Goal: Find specific page/section

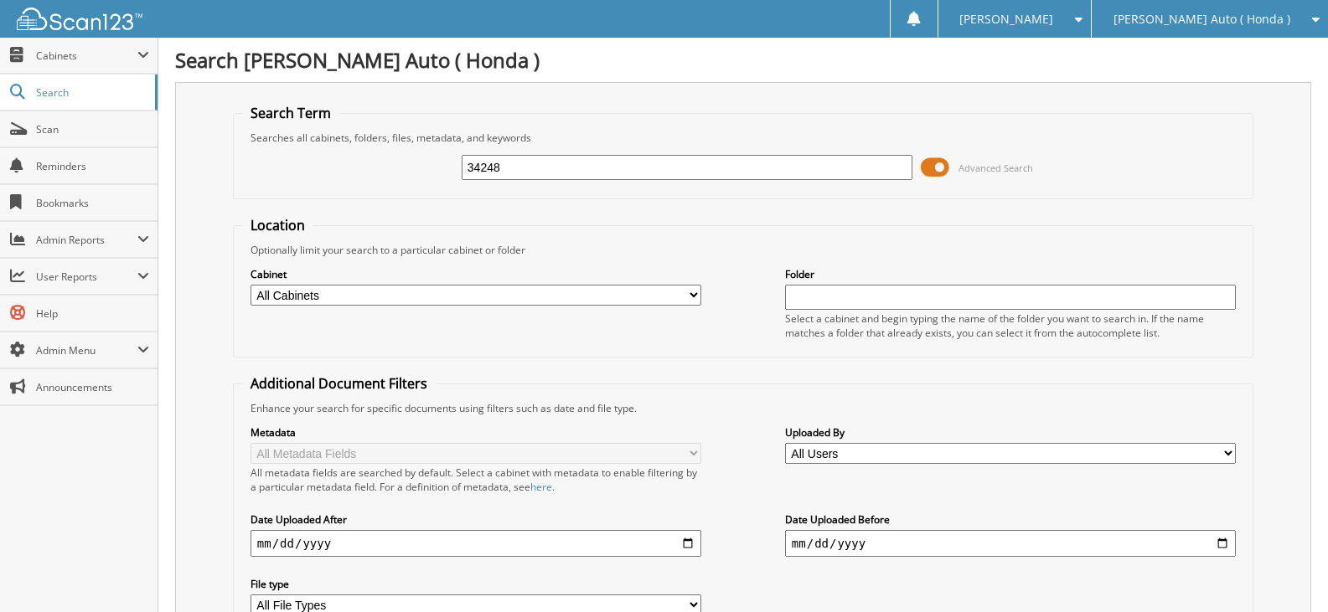
type input "34248"
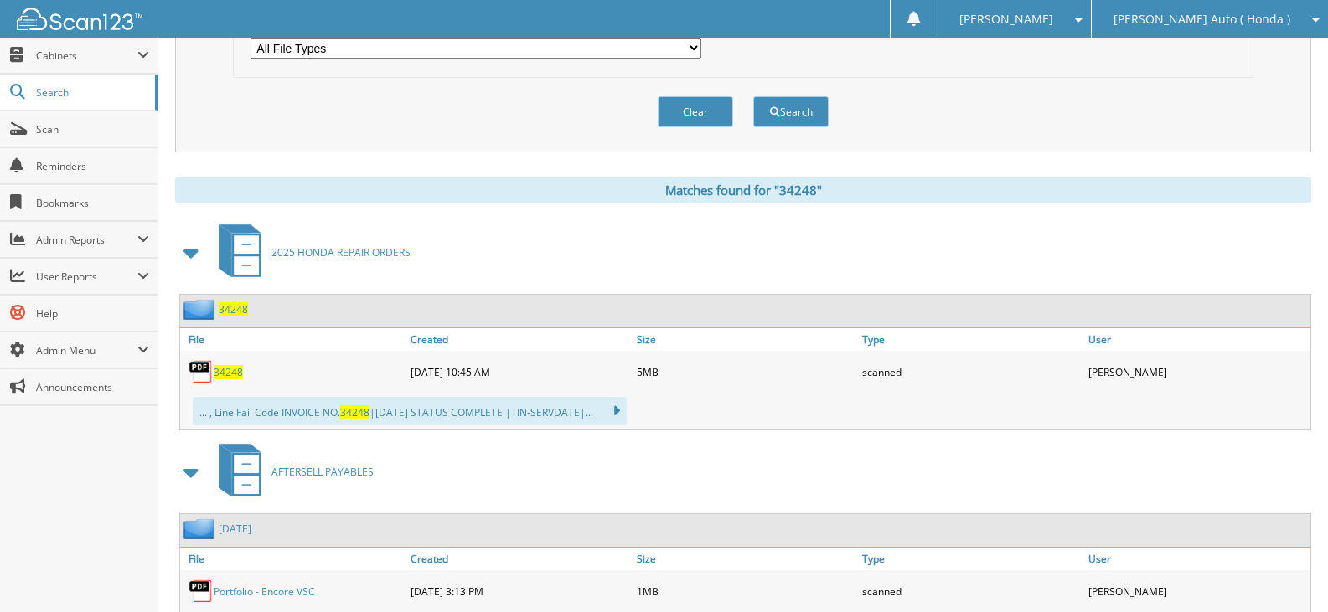
scroll to position [586, 0]
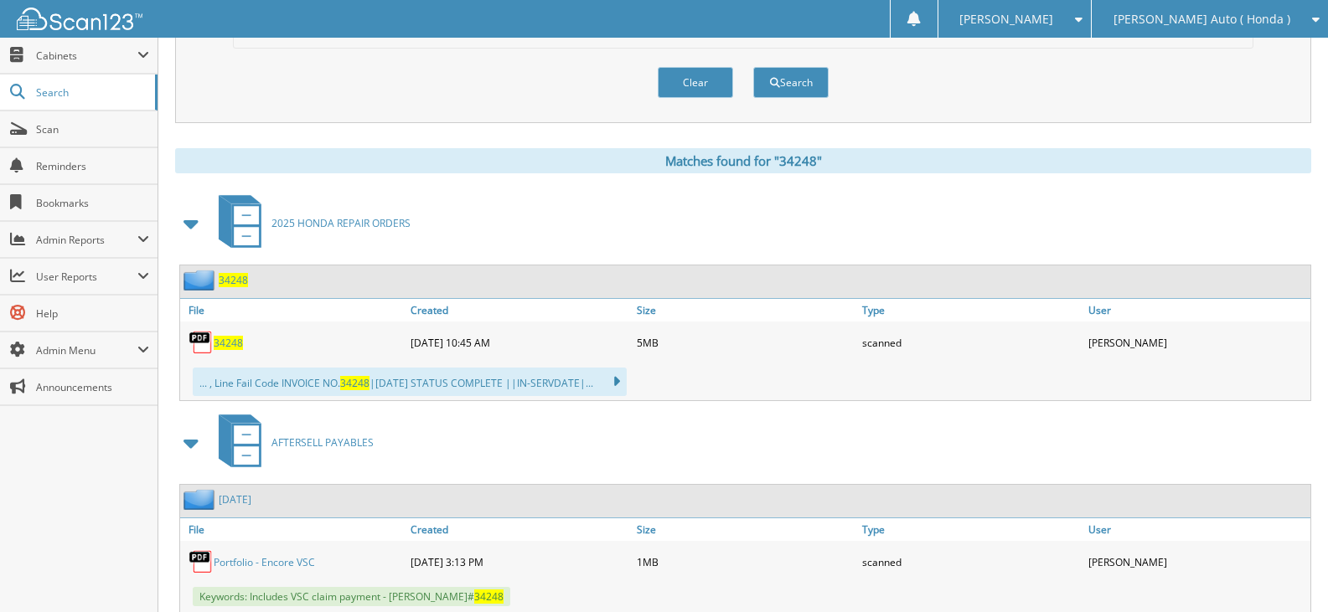
click at [239, 276] on span "34248" at bounding box center [233, 280] width 29 height 14
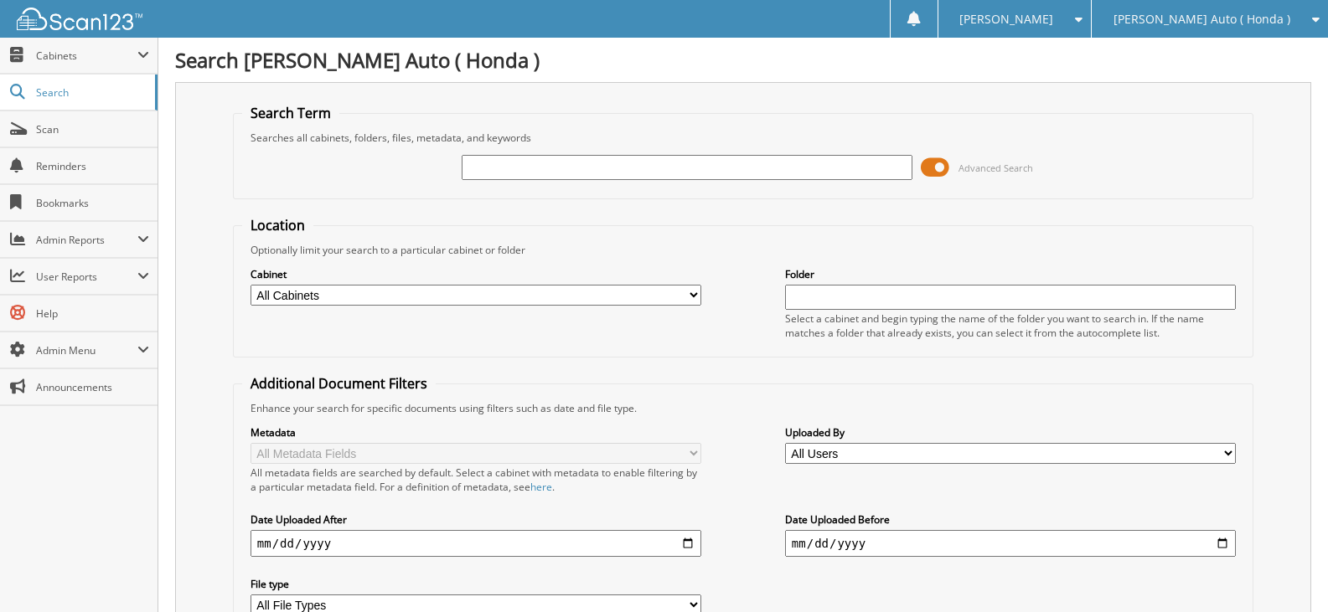
click at [498, 161] on input "text" at bounding box center [687, 167] width 451 height 25
type input "tourism tax"
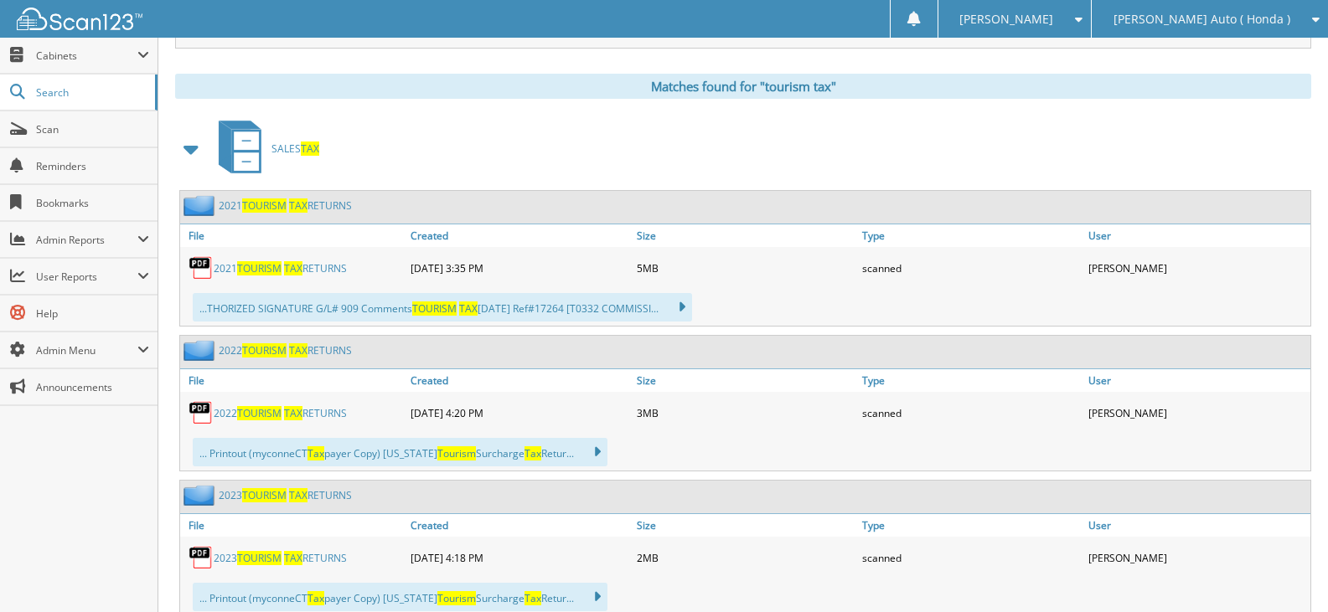
scroll to position [586, 0]
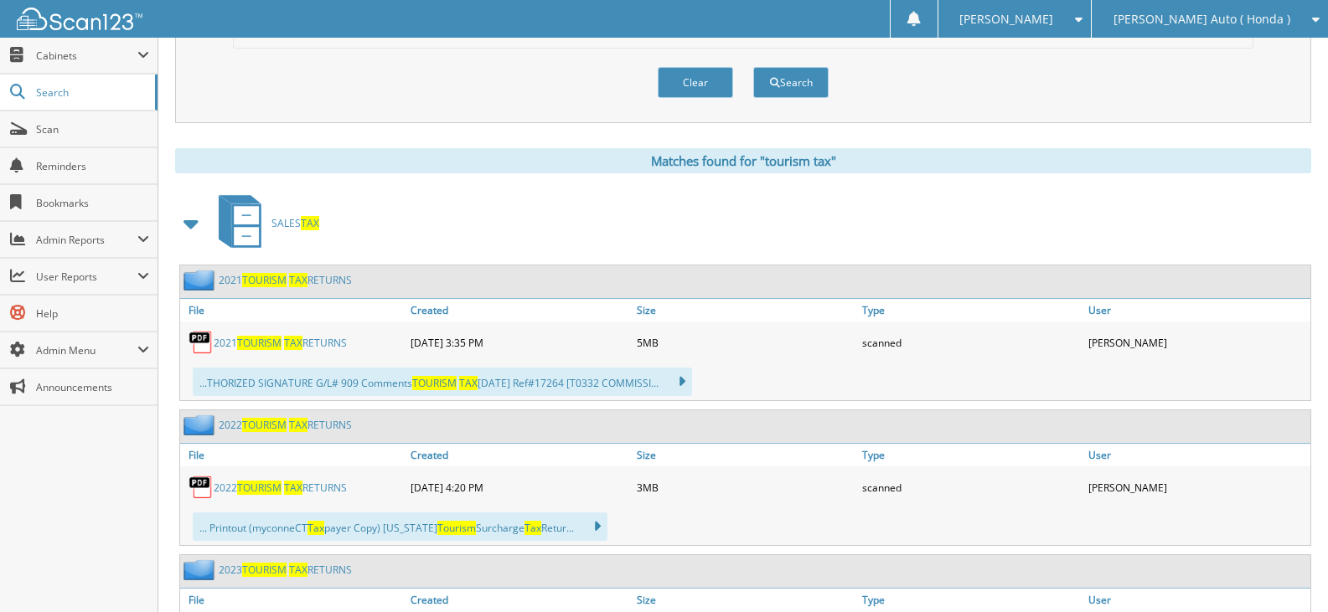
click at [309, 223] on span "TAX" at bounding box center [310, 223] width 18 height 14
